Goal: Task Accomplishment & Management: Use online tool/utility

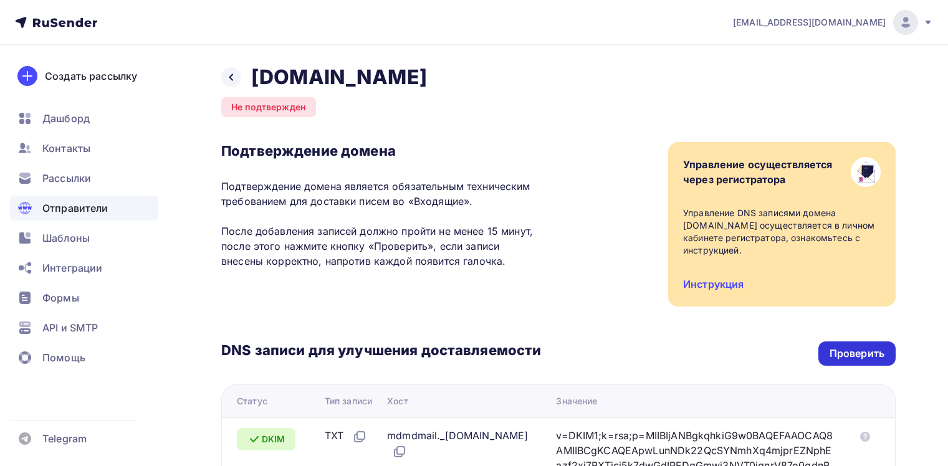
click at [863, 347] on div "Проверить" at bounding box center [857, 354] width 55 height 14
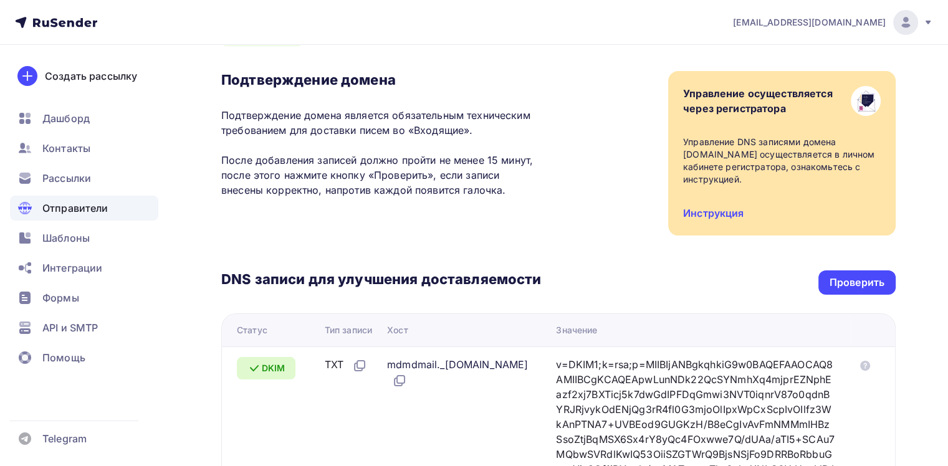
scroll to position [62, 0]
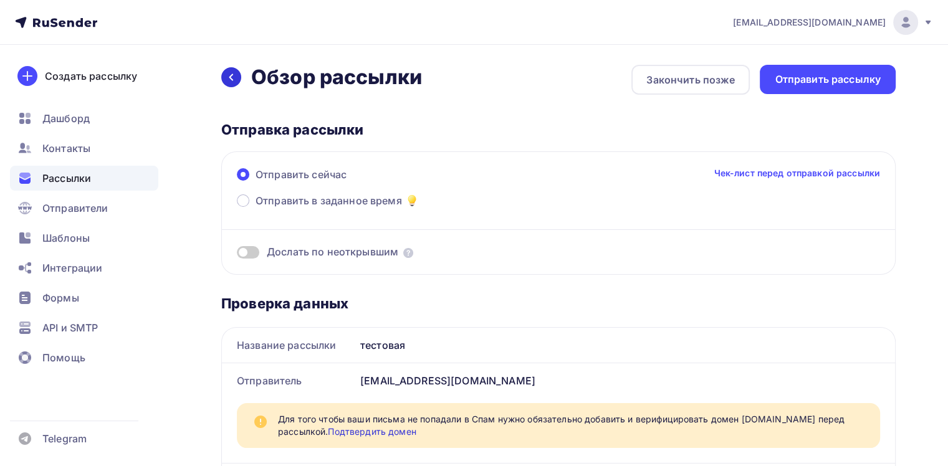
click at [234, 81] on icon at bounding box center [231, 77] width 10 height 10
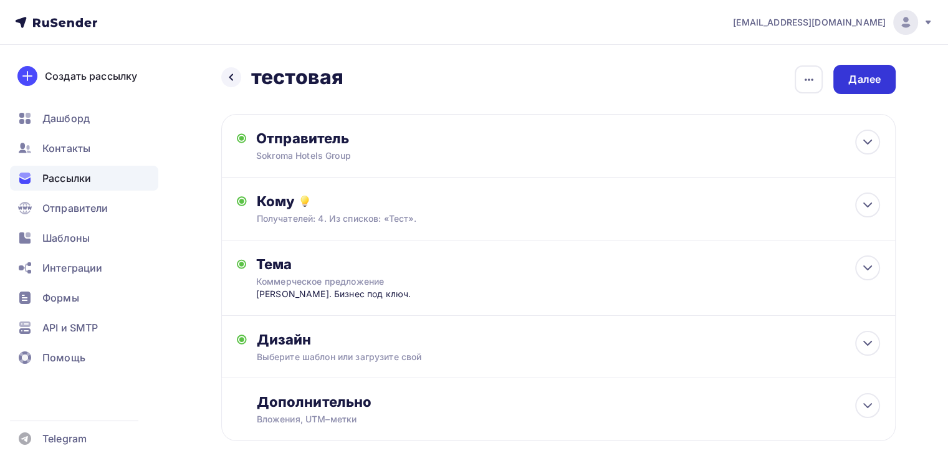
click at [855, 81] on div "Далее" at bounding box center [865, 79] width 32 height 14
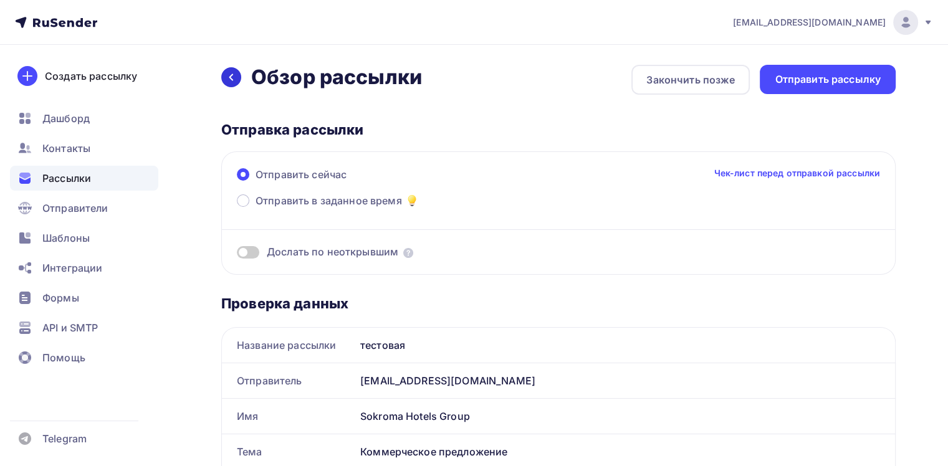
click at [237, 74] on div at bounding box center [231, 77] width 20 height 20
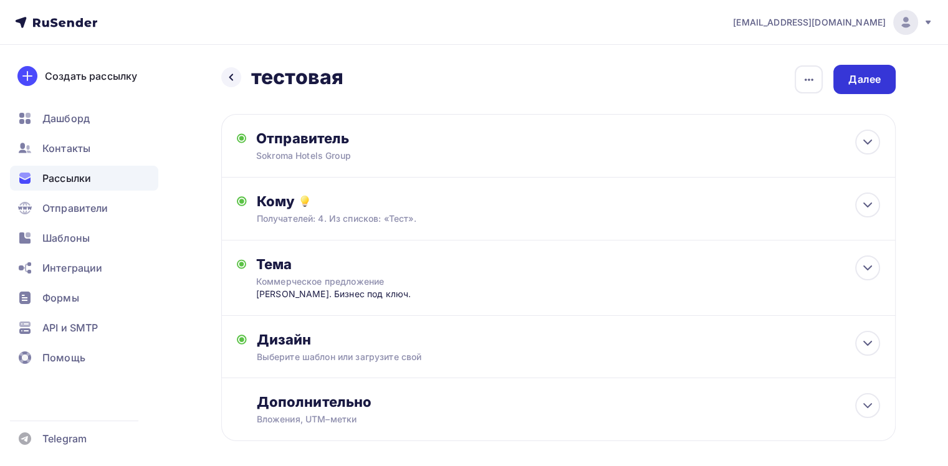
click at [872, 77] on div "Далее" at bounding box center [865, 79] width 32 height 14
click at [868, 82] on div "Далее" at bounding box center [865, 79] width 32 height 14
